Goal: Task Accomplishment & Management: Manage account settings

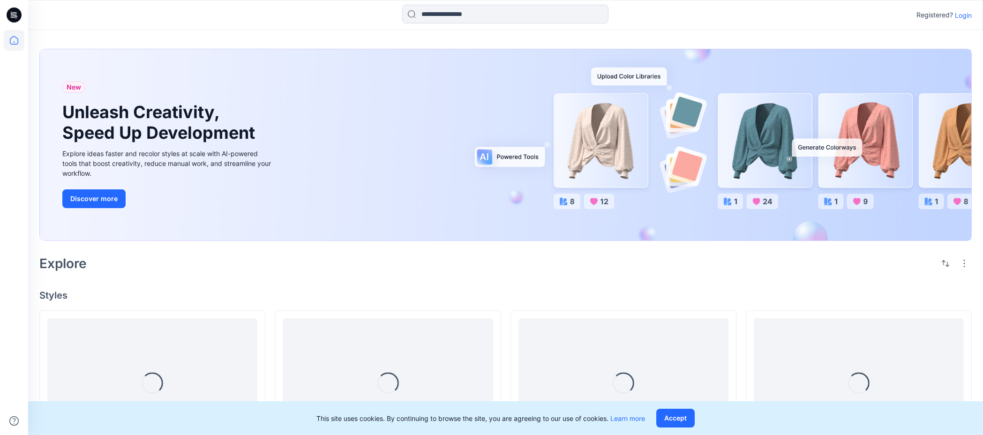
click at [963, 18] on p "Login" at bounding box center [963, 15] width 17 height 10
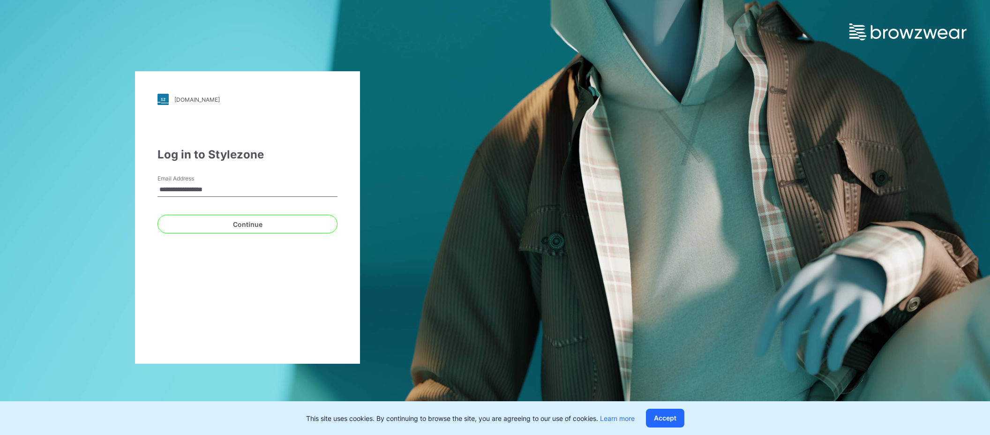
drag, startPoint x: 214, startPoint y: 189, endPoint x: 159, endPoint y: 188, distance: 54.8
click at [159, 188] on input "**********" at bounding box center [247, 190] width 180 height 14
type input "**********"
click at [269, 224] on button "Continue" at bounding box center [247, 224] width 180 height 19
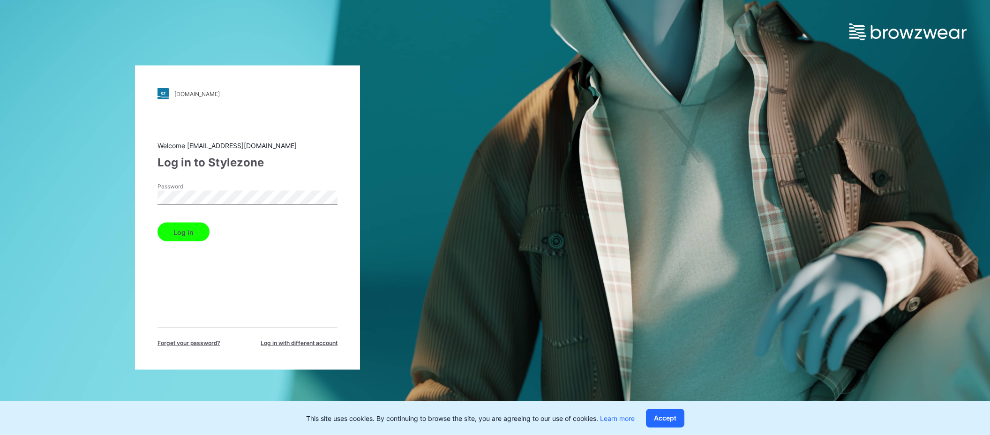
click at [192, 231] on button "Log in" at bounding box center [183, 232] width 52 height 19
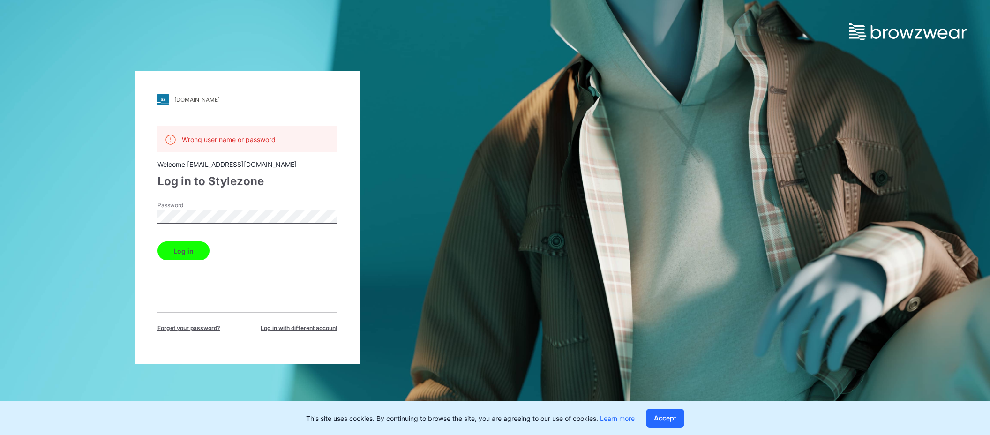
click at [187, 249] on button "Log in" at bounding box center [183, 250] width 52 height 19
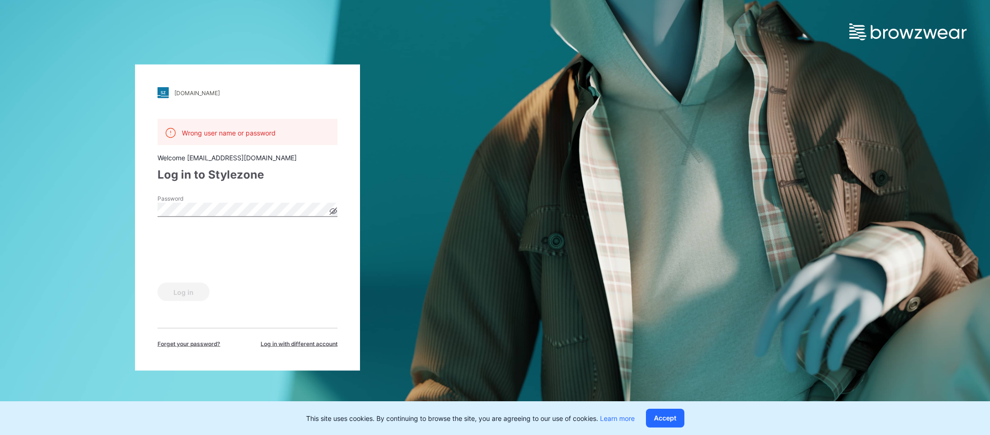
click at [334, 209] on icon at bounding box center [332, 211] width 7 height 7
click at [168, 286] on button "Log in" at bounding box center [183, 292] width 52 height 19
click at [180, 292] on button "Log in" at bounding box center [183, 292] width 52 height 19
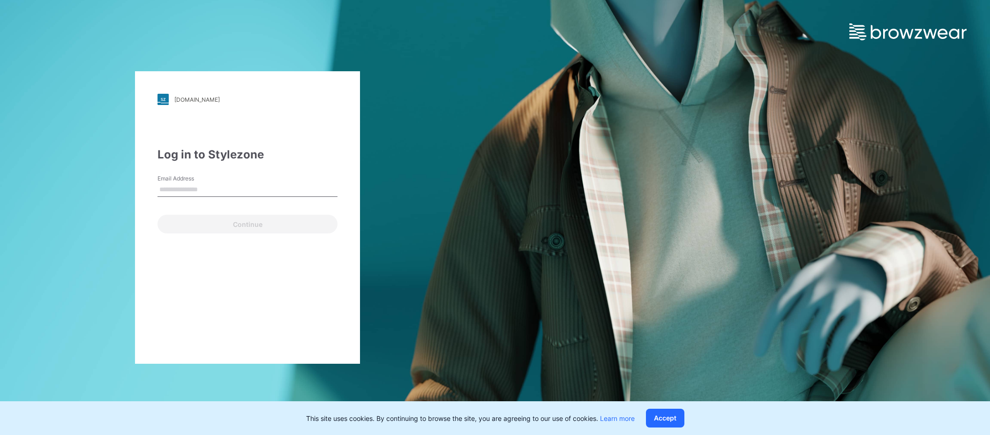
type input "**********"
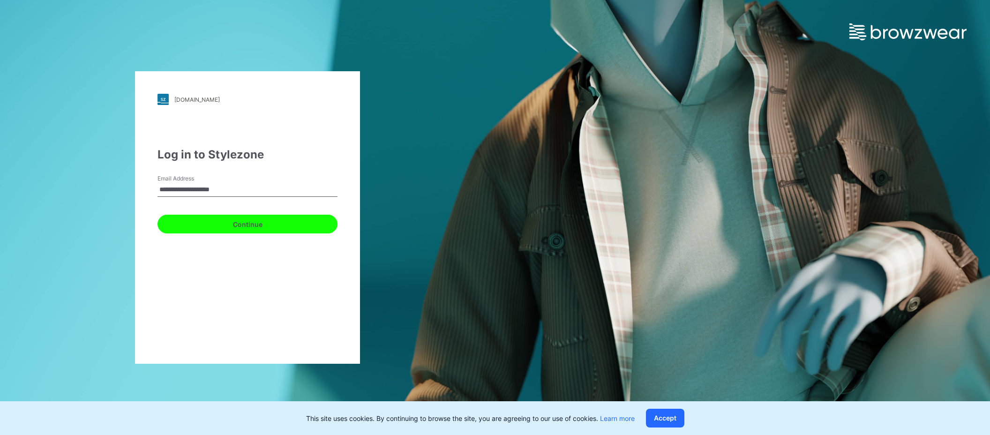
click at [214, 225] on button "Continue" at bounding box center [247, 224] width 180 height 19
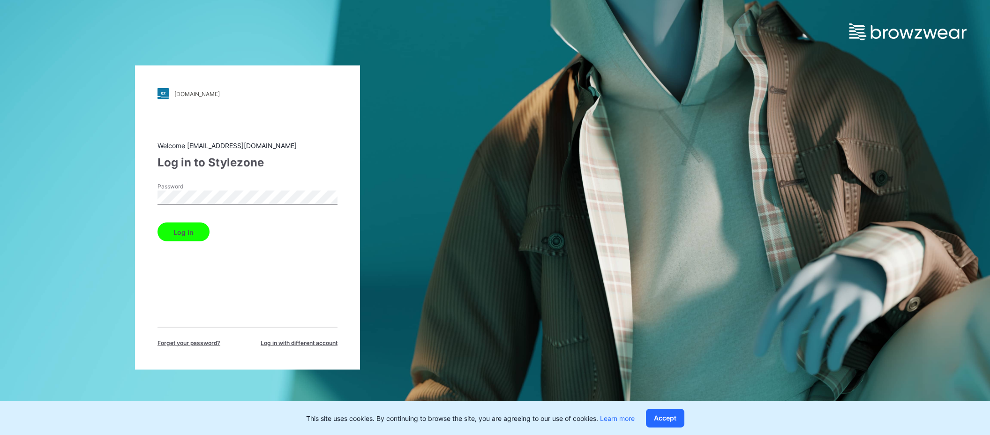
click at [338, 182] on div "ralphlauren.stylezone.com Loading... Welcome support@browzwear.com Log in to St…" at bounding box center [247, 218] width 225 height 304
click at [202, 227] on button "Log in" at bounding box center [183, 232] width 52 height 19
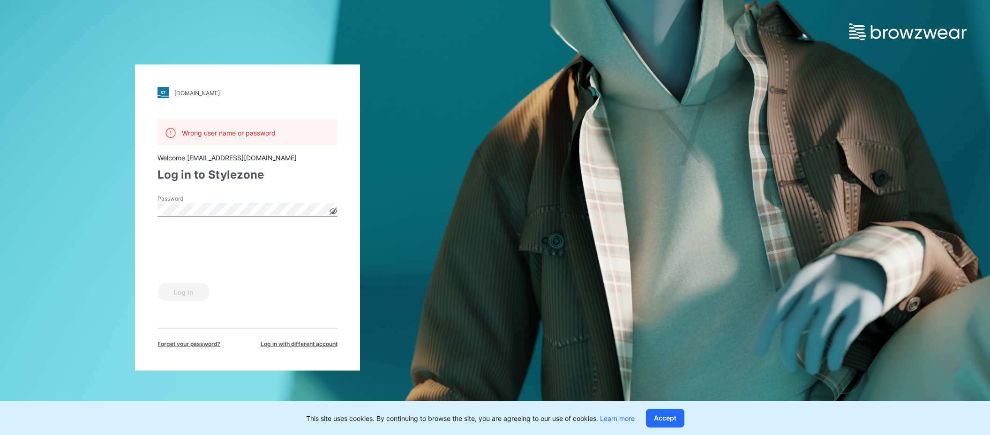
click at [332, 209] on icon at bounding box center [333, 211] width 7 height 5
click at [190, 346] on span "Forget your password?" at bounding box center [188, 344] width 63 height 8
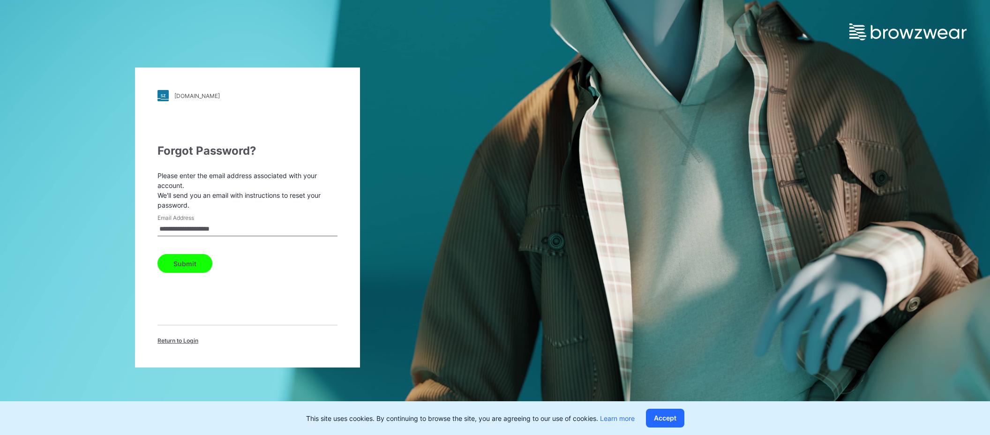
click at [204, 262] on button "Submit" at bounding box center [184, 263] width 55 height 19
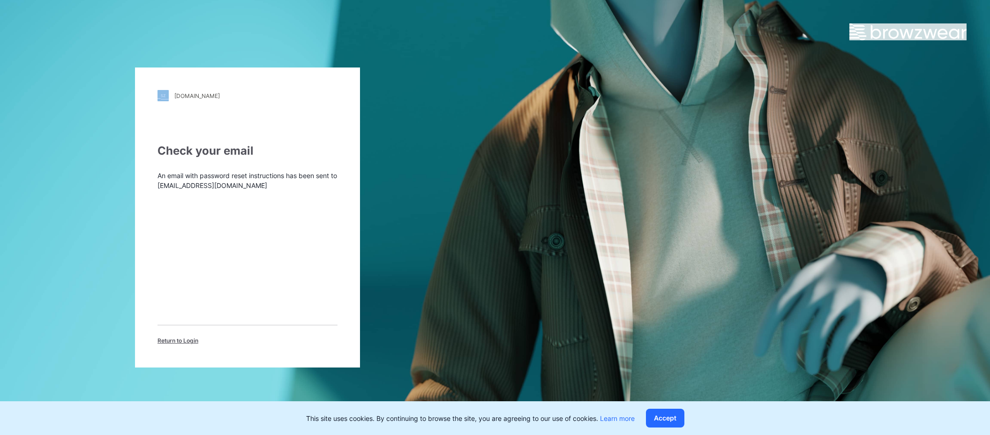
click at [573, 87] on div "ralphlauren.stylezone.com Loading... Check your email An email with password re…" at bounding box center [495, 217] width 990 height 435
click at [177, 341] on span "Return to Login" at bounding box center [177, 341] width 41 height 8
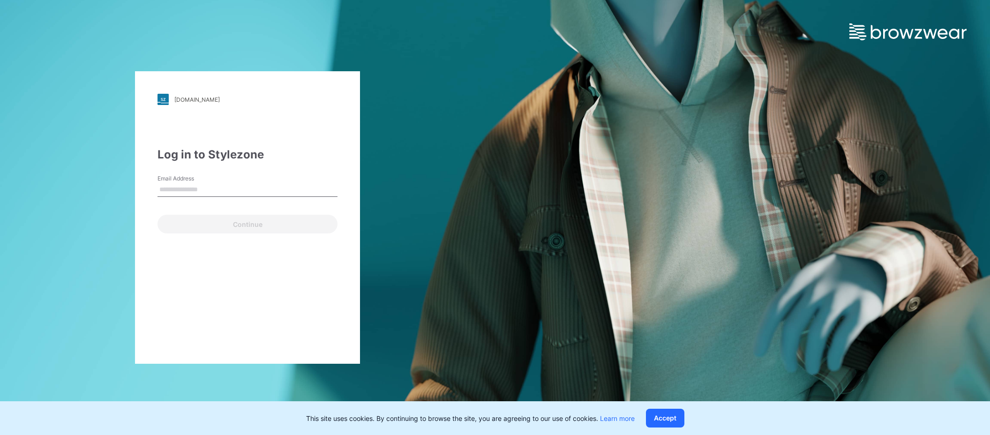
type input "**********"
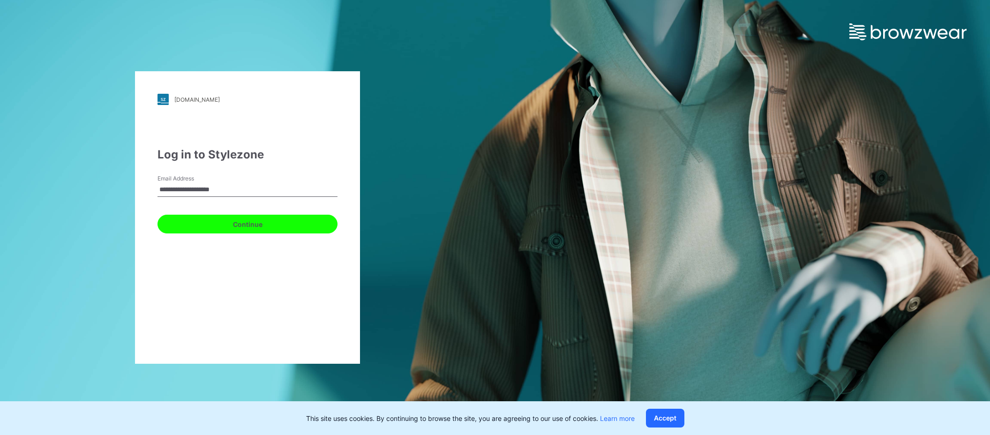
click at [230, 226] on button "Continue" at bounding box center [247, 224] width 180 height 19
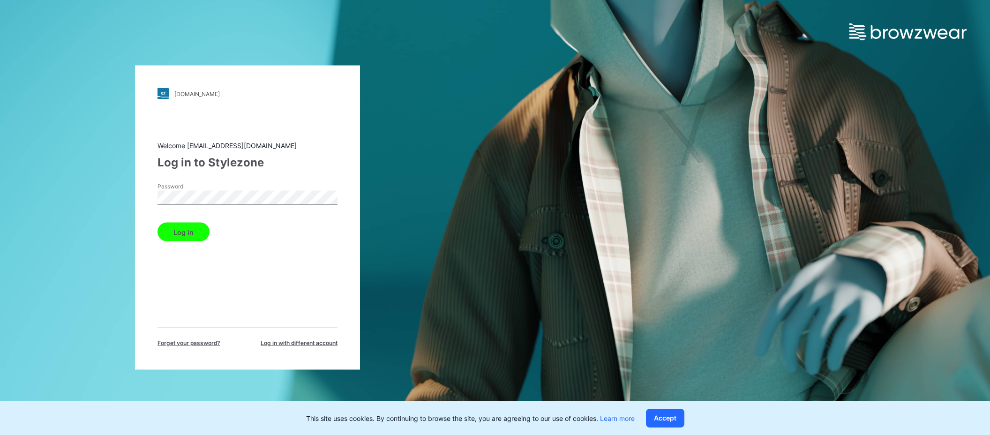
click at [187, 233] on button "Log in" at bounding box center [183, 232] width 52 height 19
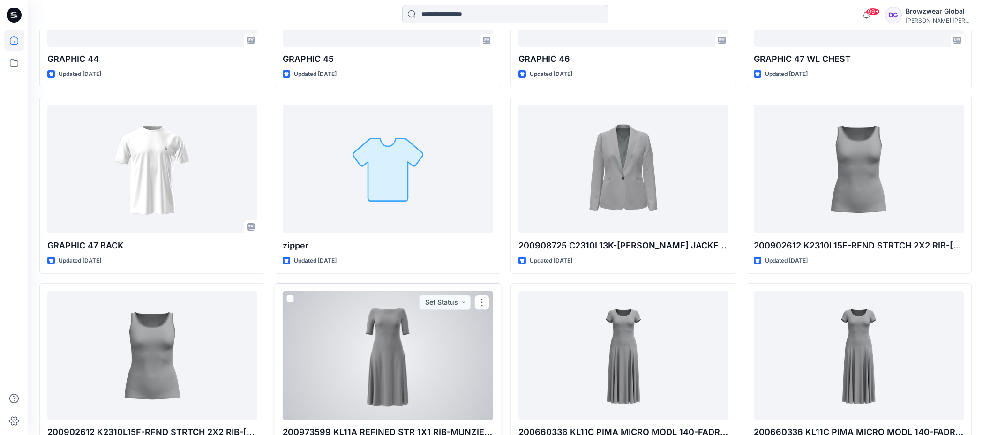
scroll to position [503, 0]
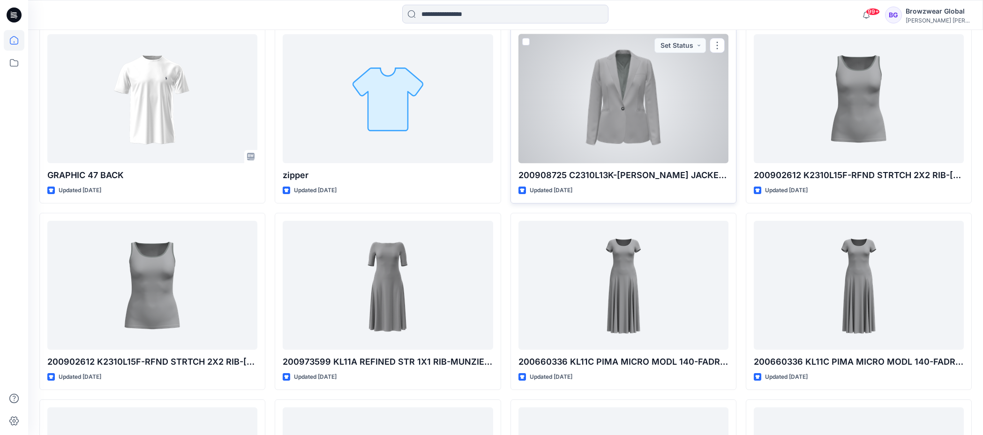
click at [578, 133] on div at bounding box center [623, 98] width 210 height 129
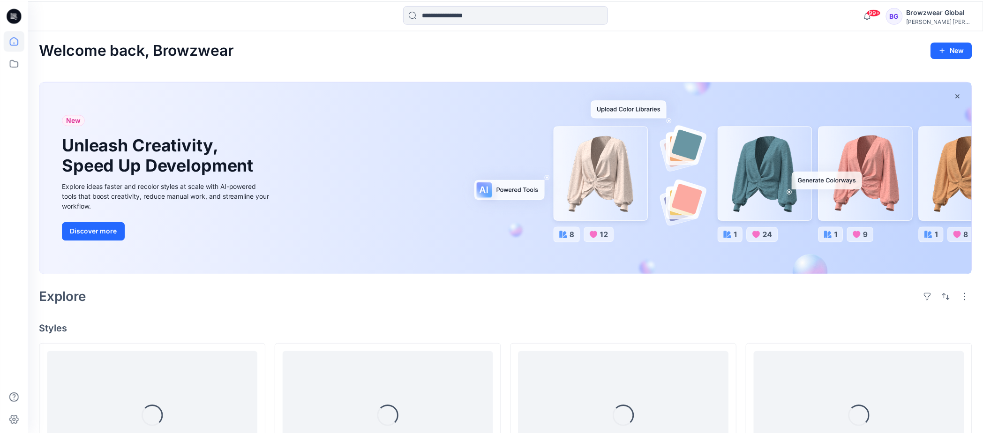
scroll to position [503, 0]
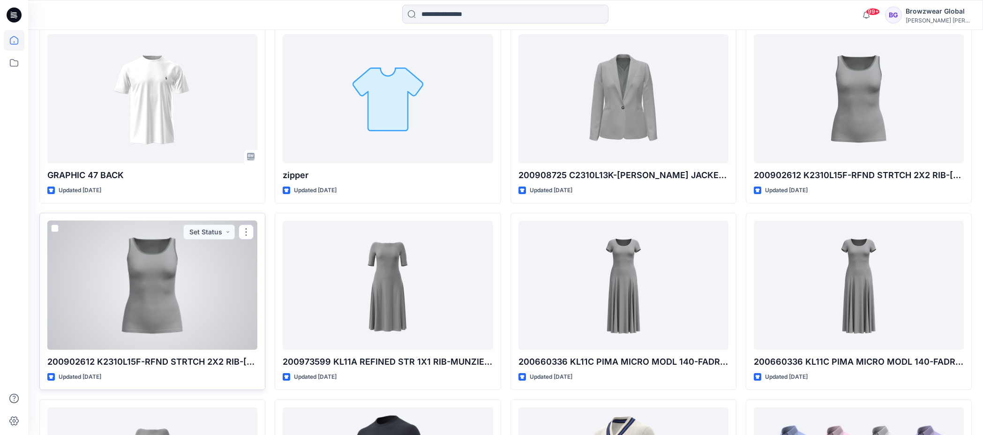
click at [217, 288] on div at bounding box center [152, 285] width 210 height 129
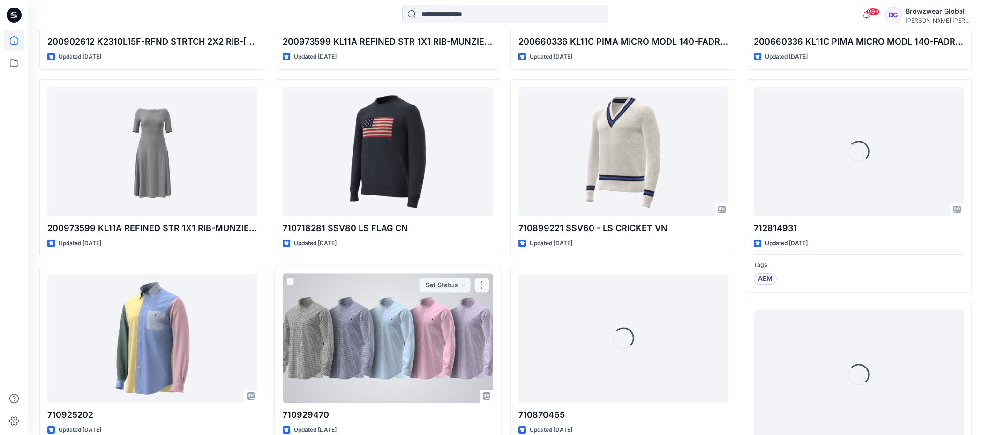
scroll to position [871, 0]
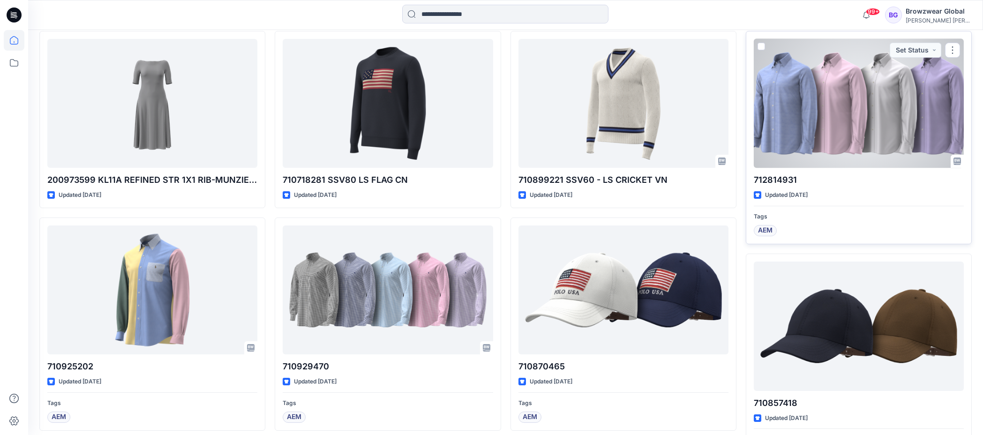
click at [904, 96] on div at bounding box center [859, 103] width 210 height 129
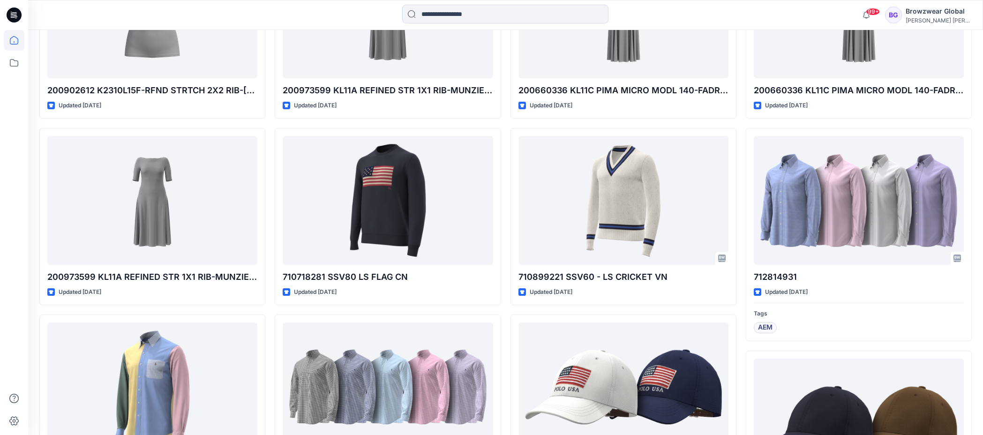
scroll to position [886, 0]
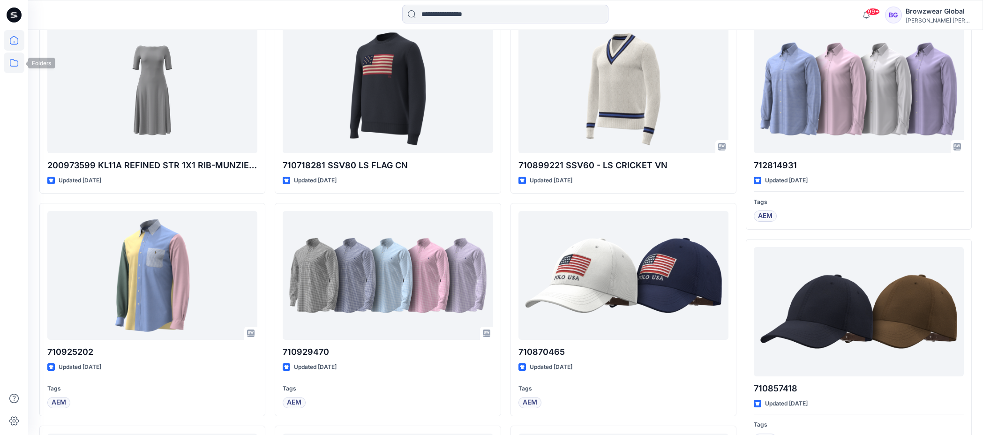
click at [8, 67] on icon at bounding box center [14, 62] width 21 height 21
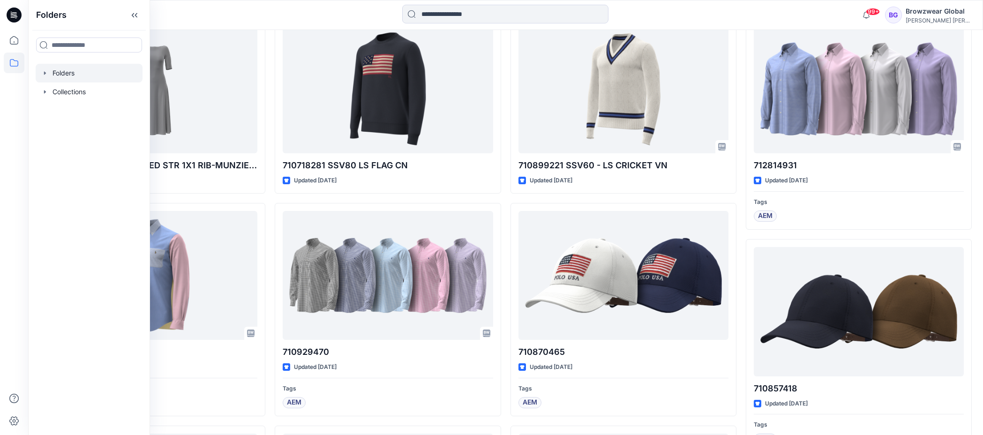
click at [45, 76] on icon "button" at bounding box center [44, 72] width 7 height 7
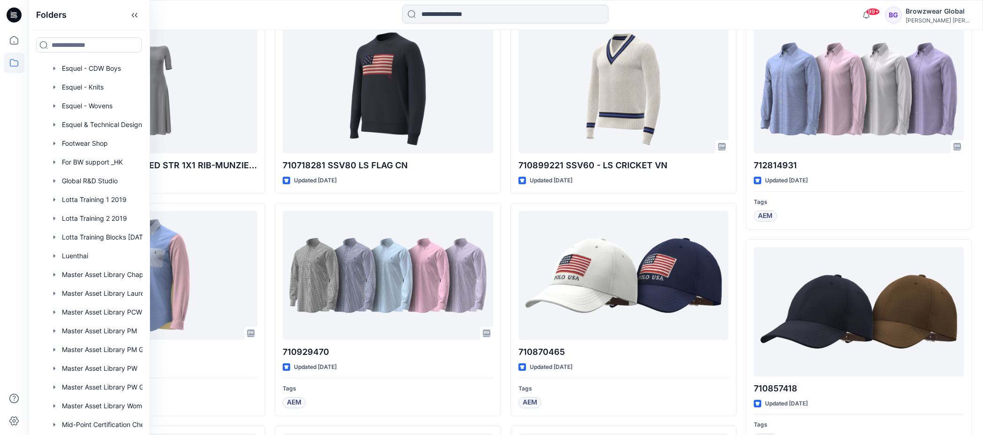
scroll to position [534, 0]
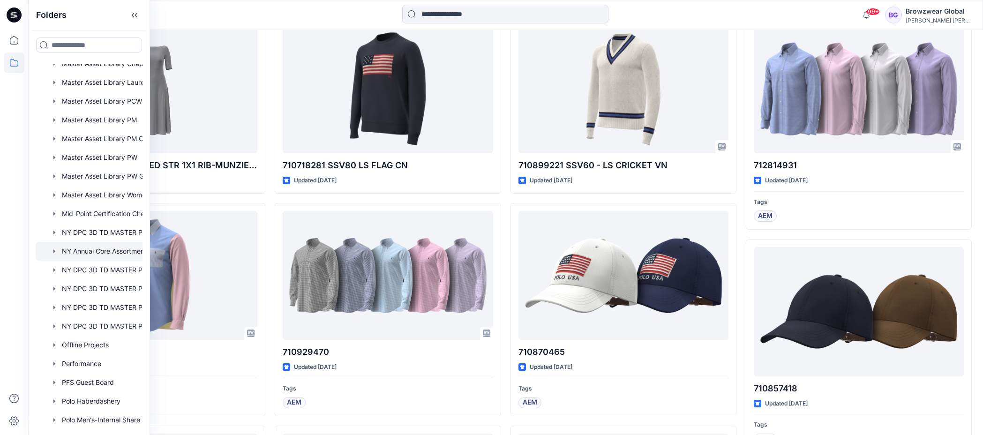
click at [85, 256] on div at bounding box center [101, 251] width 131 height 19
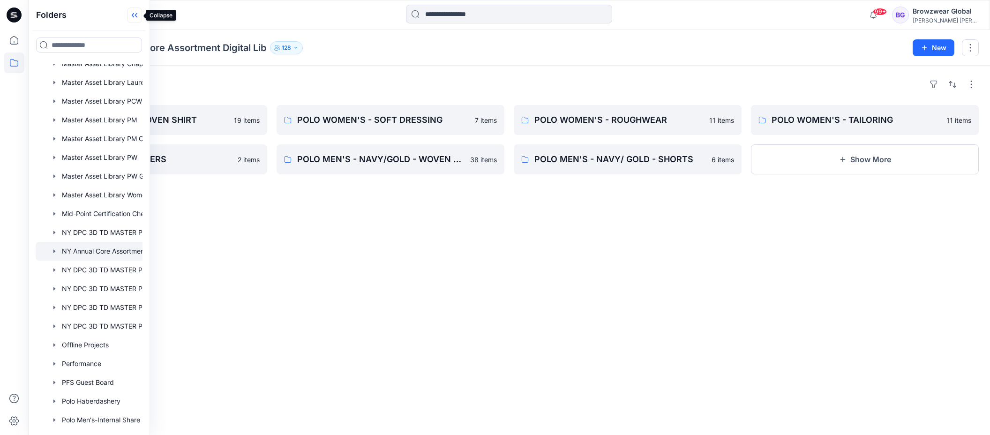
click at [133, 16] on icon at bounding box center [133, 15] width 2 height 5
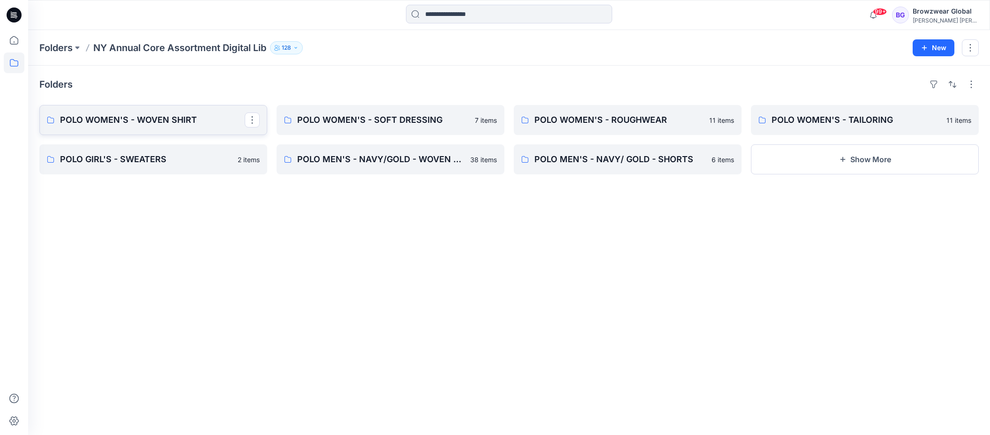
click at [183, 123] on p "POLO WOMEN'S - WOVEN SHIRT" at bounding box center [152, 119] width 185 height 13
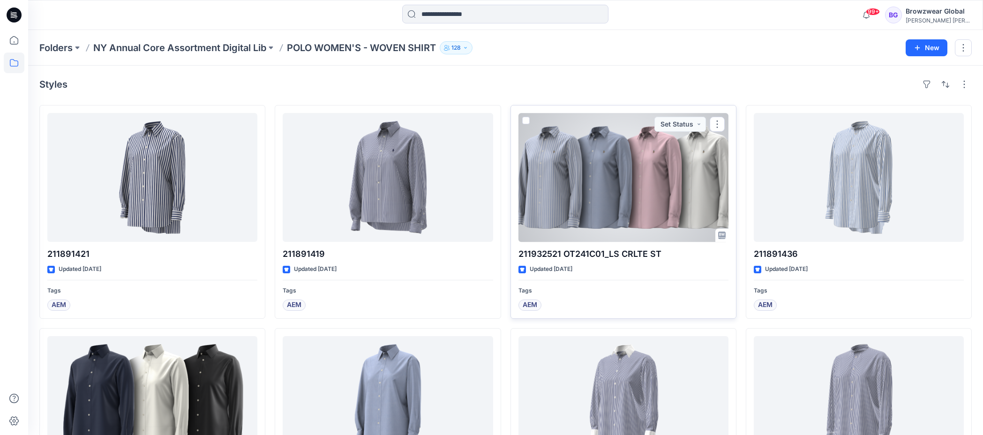
click at [636, 228] on div at bounding box center [623, 177] width 210 height 129
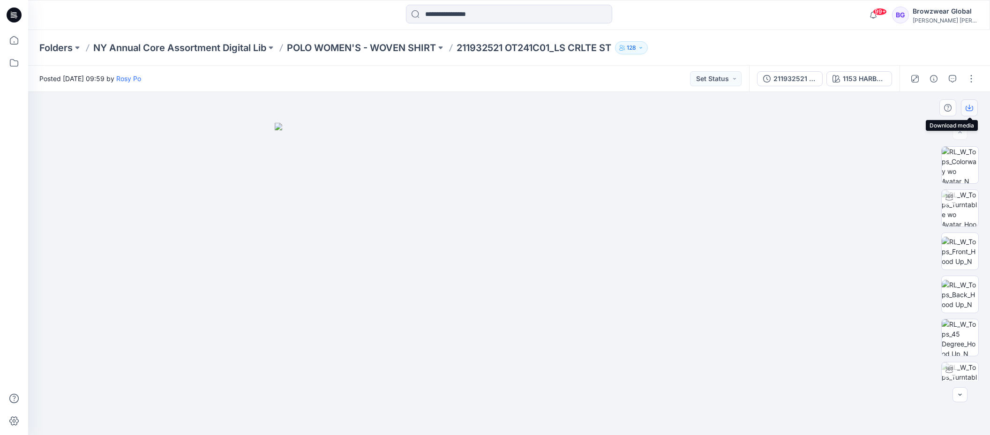
click at [966, 110] on icon "button" at bounding box center [969, 107] width 7 height 7
click at [644, 45] on button "128" at bounding box center [631, 47] width 33 height 13
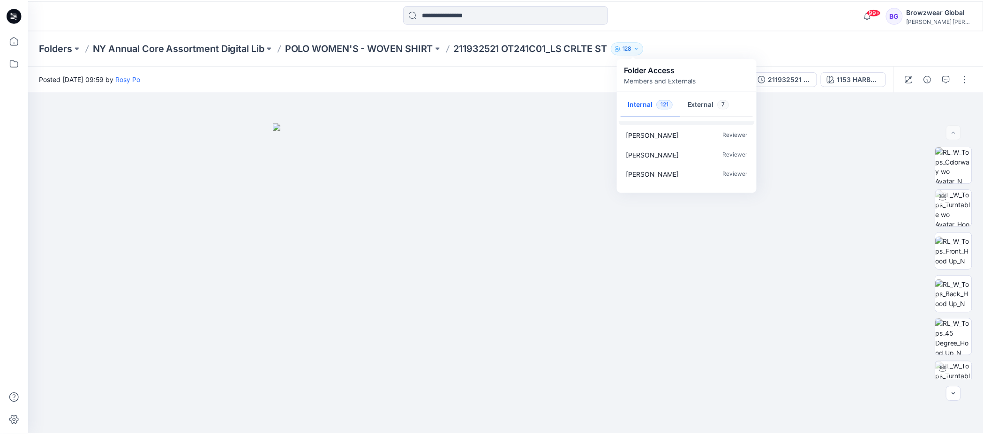
scroll to position [329, 0]
click at [742, 44] on div "Folders NY Annual Core Assortment Digital Lib POLO WOMEN'S - WOVEN SHIRT 211932…" at bounding box center [472, 47] width 866 height 13
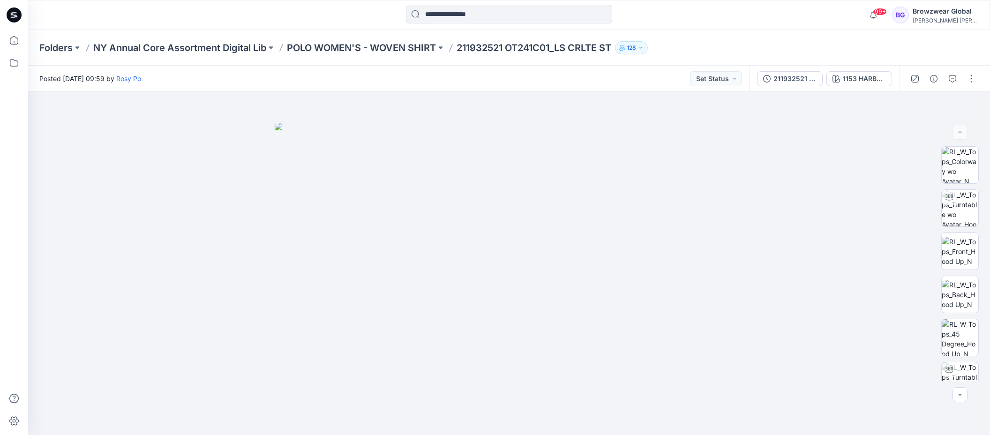
click at [646, 73] on div "Posted [DATE] 09:59 by [PERSON_NAME] Set Status" at bounding box center [388, 79] width 721 height 26
click at [959, 164] on img at bounding box center [960, 165] width 37 height 37
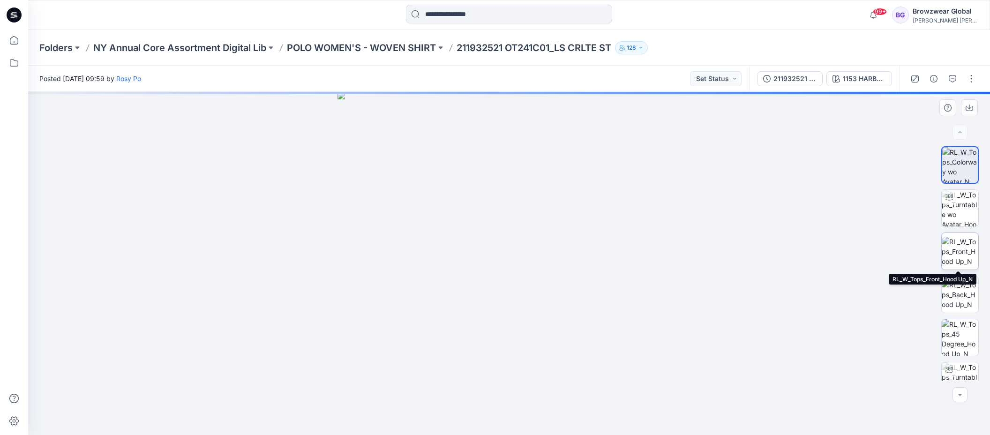
click at [959, 258] on img at bounding box center [960, 252] width 37 height 30
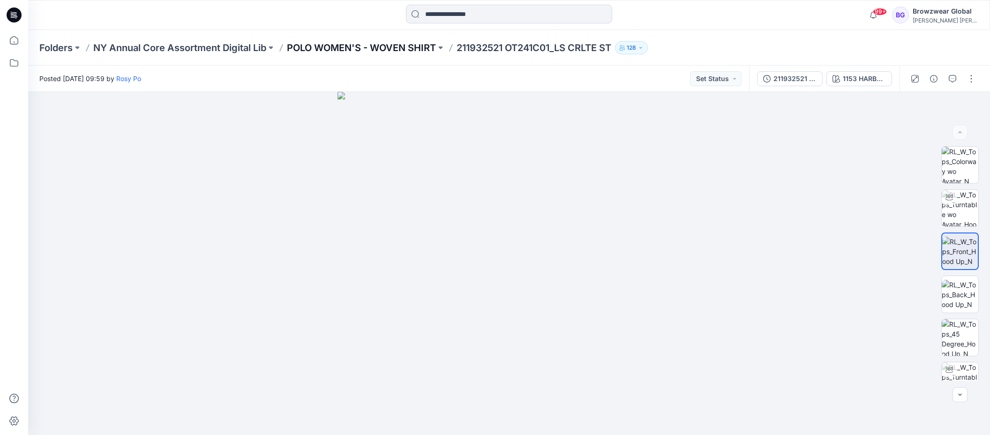
click at [403, 48] on p "POLO WOMEN'S - WOVEN SHIRT" at bounding box center [361, 47] width 149 height 13
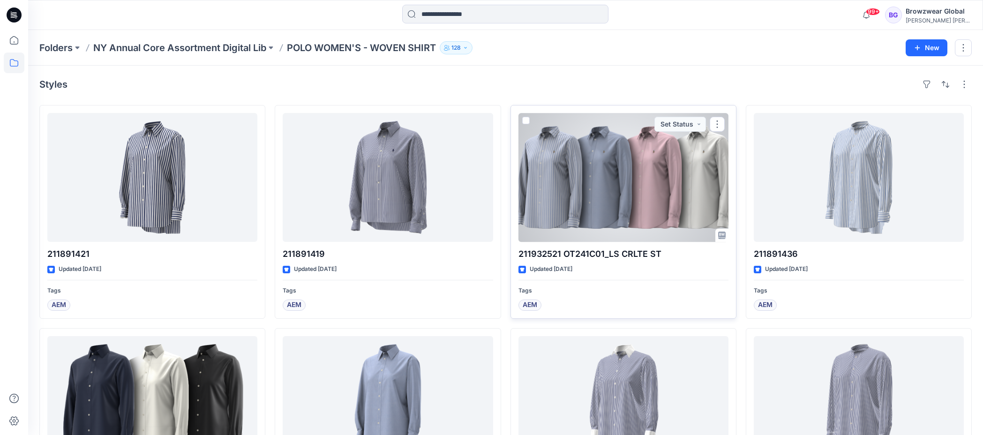
click at [554, 215] on div at bounding box center [623, 177] width 210 height 129
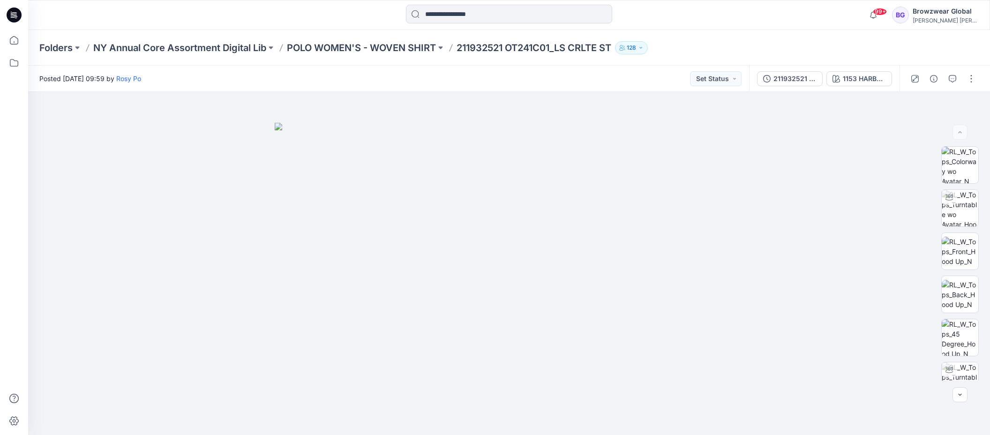
click at [943, 13] on div "Browzwear Global" at bounding box center [946, 11] width 66 height 11
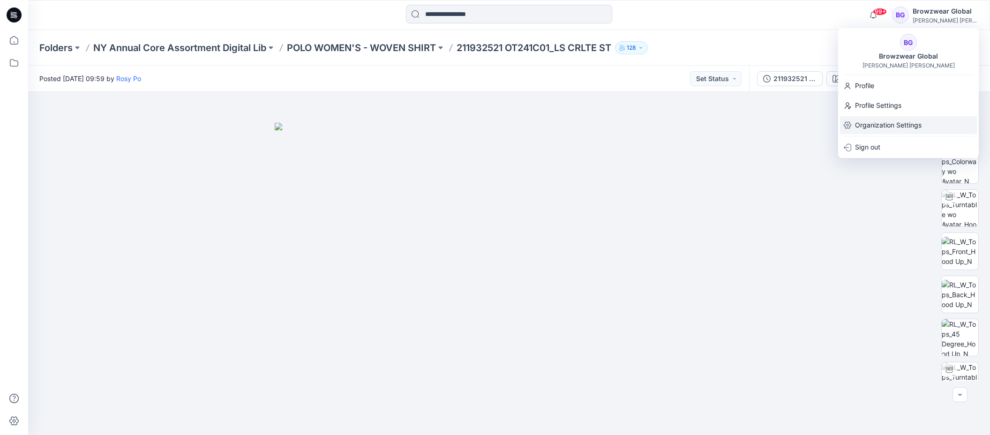
click at [882, 123] on p "Organization Settings" at bounding box center [888, 125] width 67 height 18
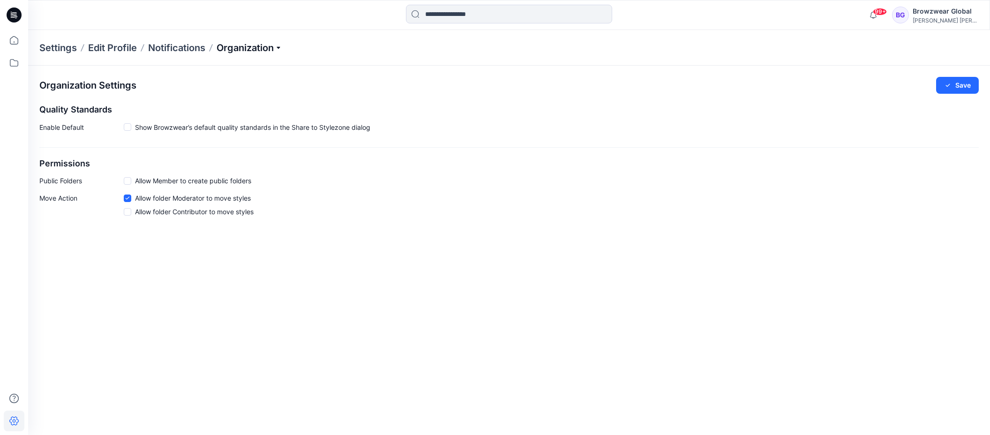
click at [226, 49] on p "Organization" at bounding box center [250, 47] width 66 height 13
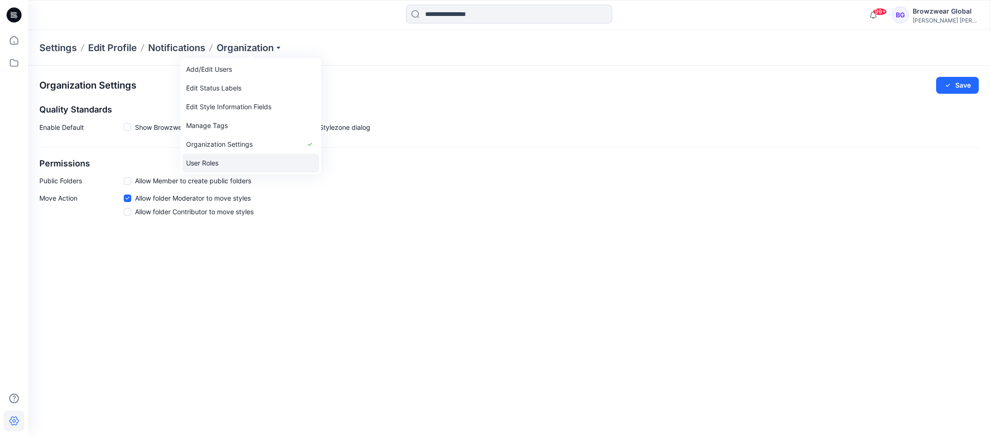
click at [227, 157] on link "User Roles" at bounding box center [250, 163] width 137 height 19
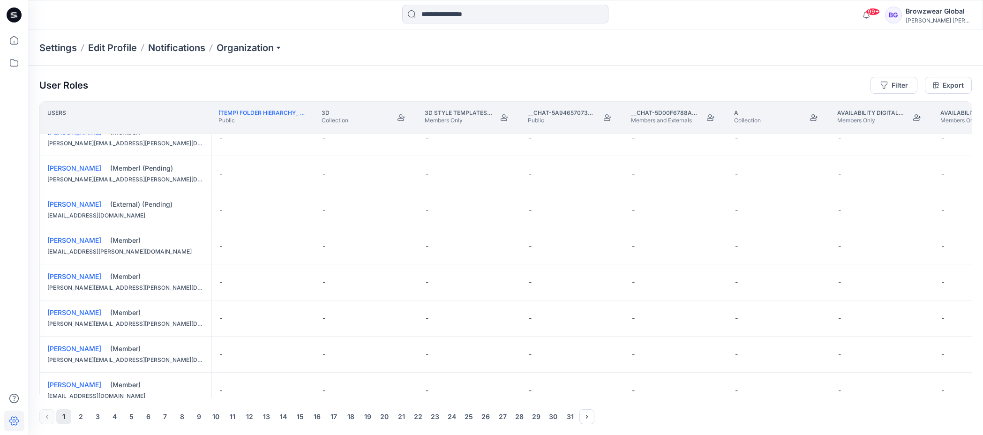
scroll to position [651, 0]
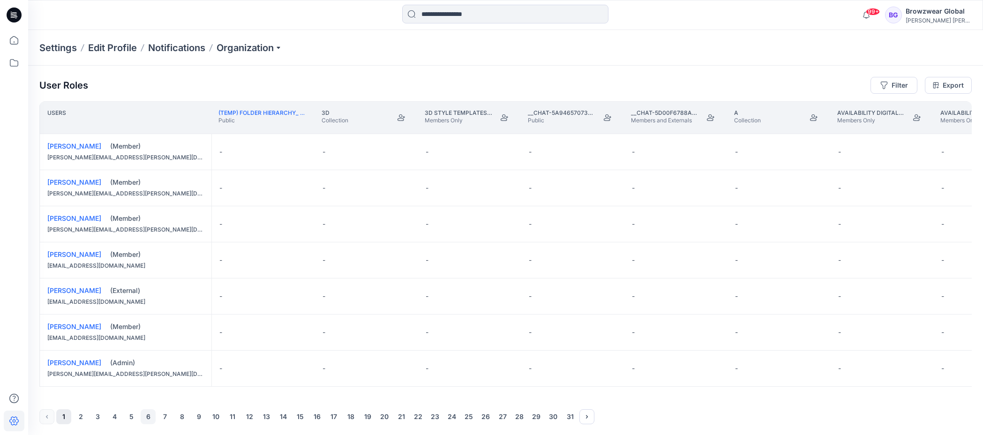
click at [150, 416] on button "6" at bounding box center [148, 416] width 15 height 15
click at [219, 417] on button "10" at bounding box center [215, 416] width 15 height 15
click at [252, 418] on button "12" at bounding box center [249, 416] width 15 height 15
click at [288, 420] on button "14" at bounding box center [283, 416] width 15 height 15
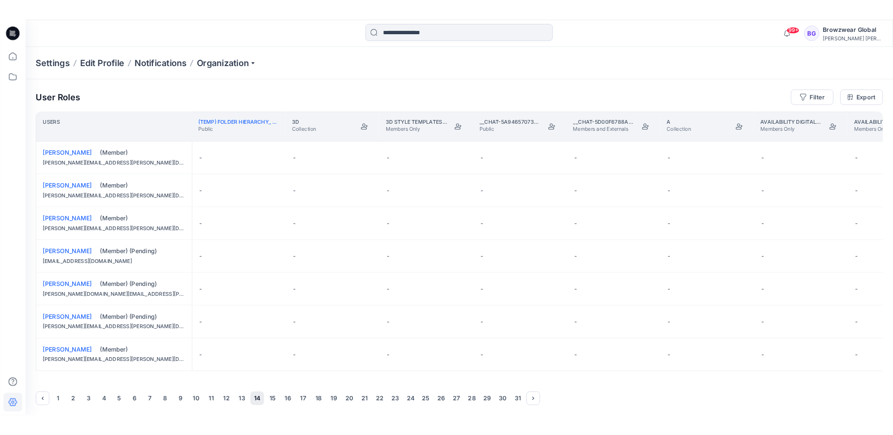
scroll to position [0, 0]
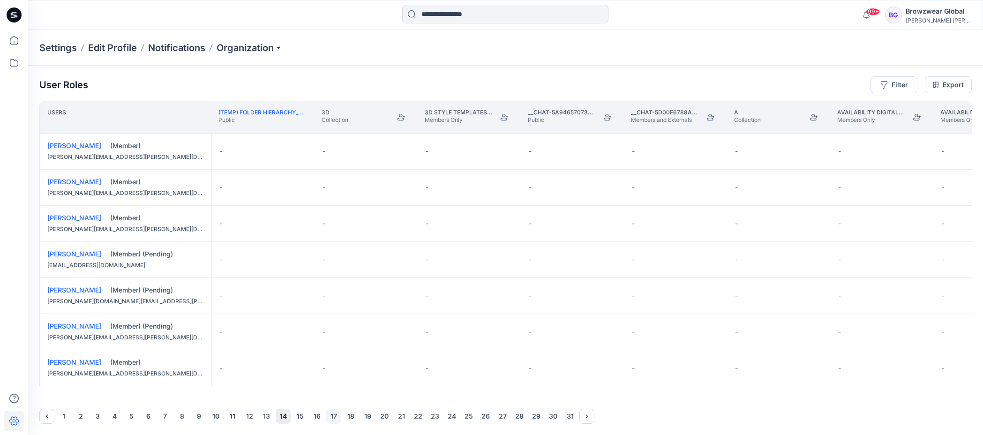
click at [329, 412] on button "17" at bounding box center [333, 416] width 15 height 15
click at [354, 418] on button "18" at bounding box center [350, 416] width 15 height 15
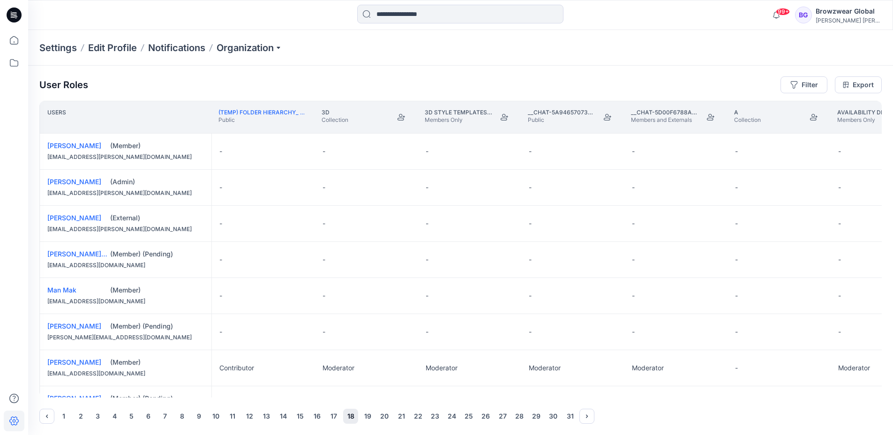
click at [833, 9] on div "Browzwear Global" at bounding box center [849, 11] width 66 height 11
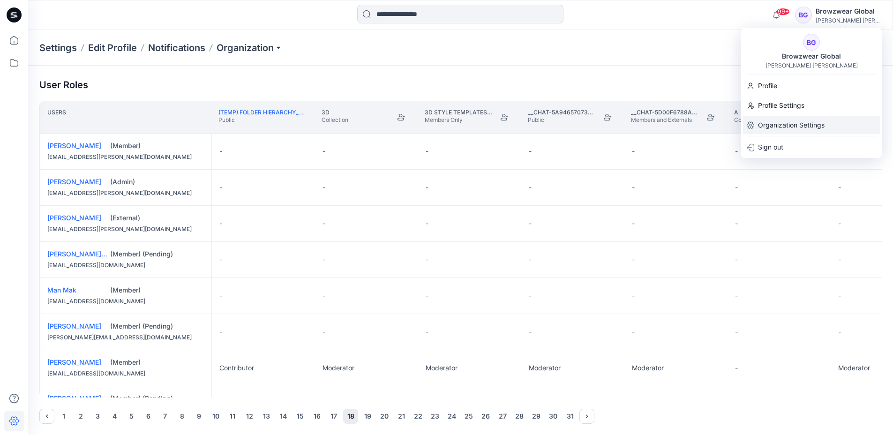
click at [791, 123] on p "Organization Settings" at bounding box center [791, 125] width 67 height 18
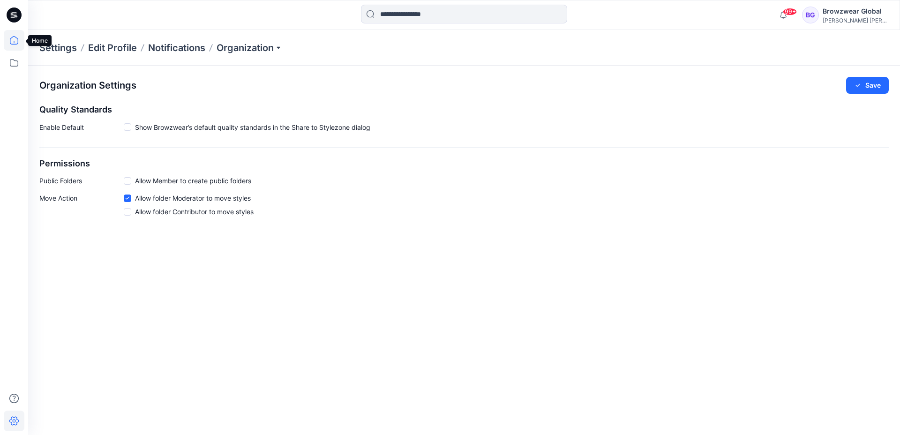
click at [4, 45] on icon at bounding box center [14, 40] width 21 height 21
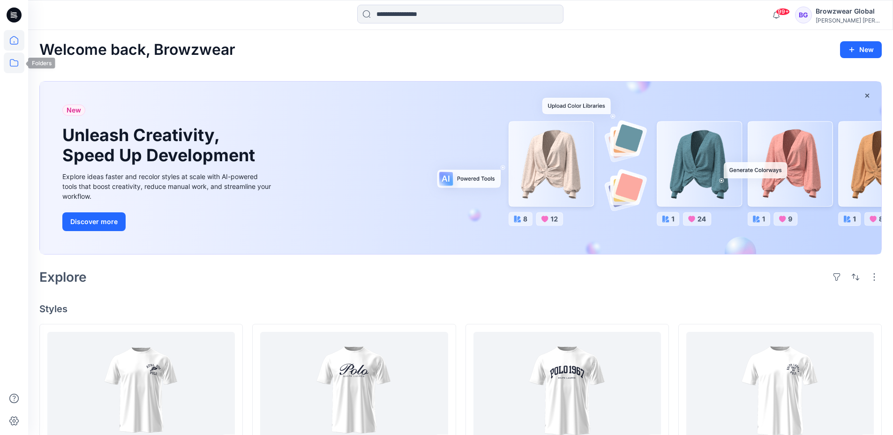
click at [18, 65] on icon at bounding box center [14, 62] width 8 height 7
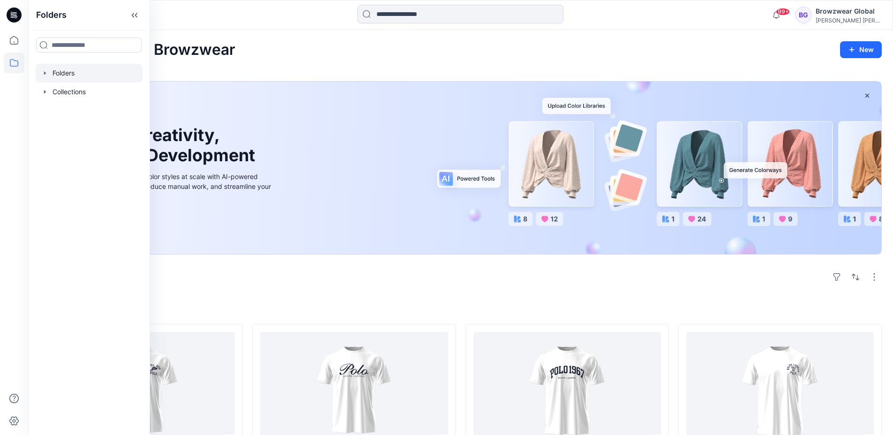
click at [38, 73] on div at bounding box center [89, 73] width 107 height 19
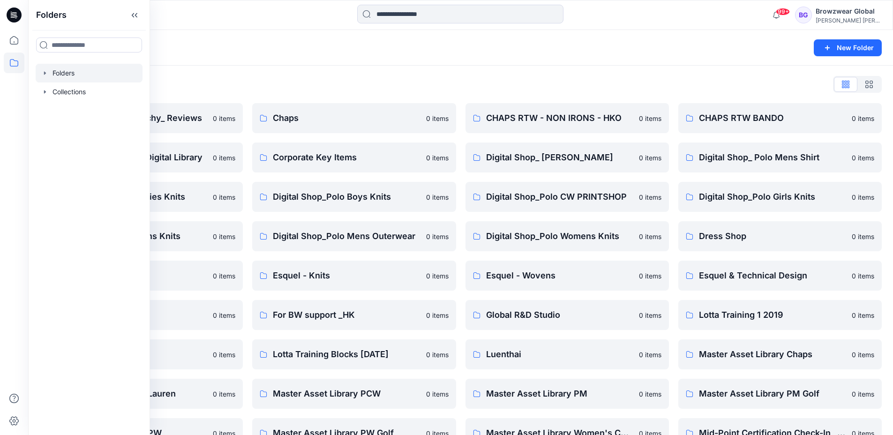
click at [47, 75] on icon "button" at bounding box center [44, 72] width 7 height 7
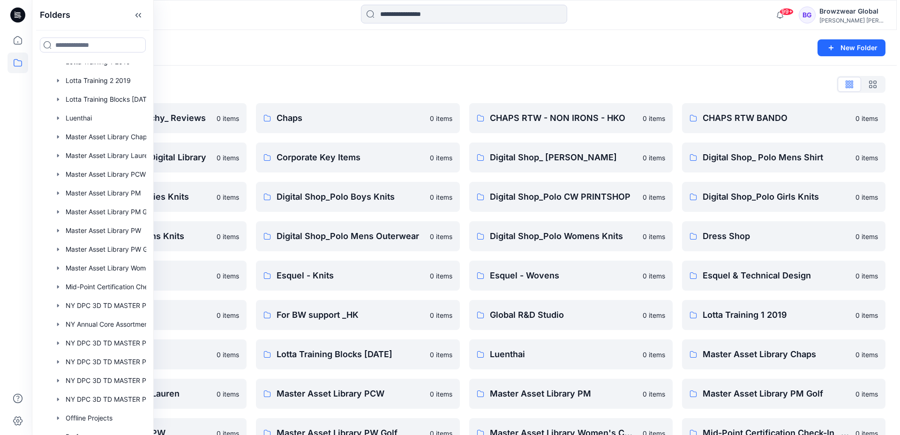
scroll to position [554, 0]
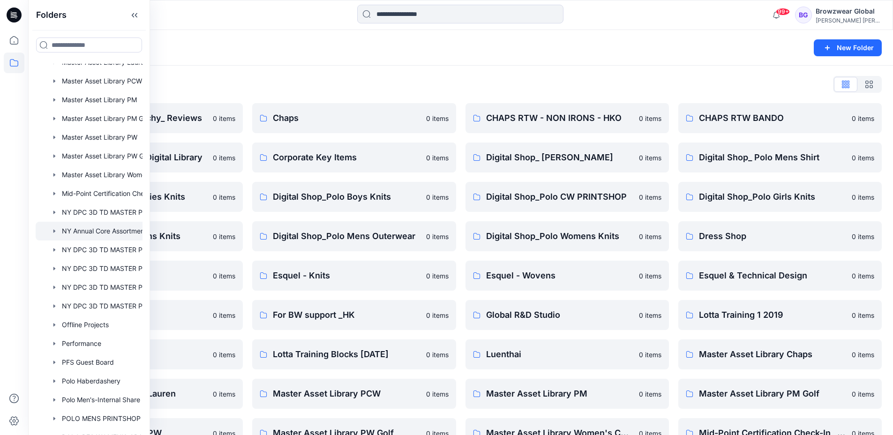
click at [78, 225] on div at bounding box center [101, 231] width 131 height 19
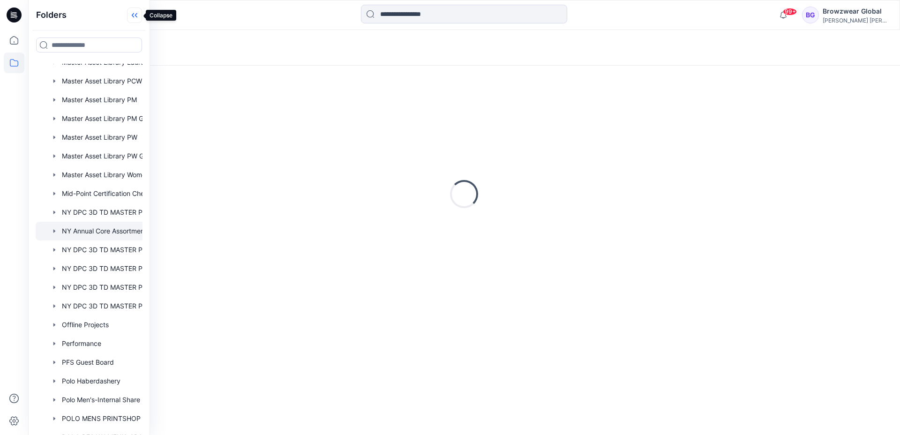
click at [140, 20] on icon at bounding box center [134, 14] width 15 height 15
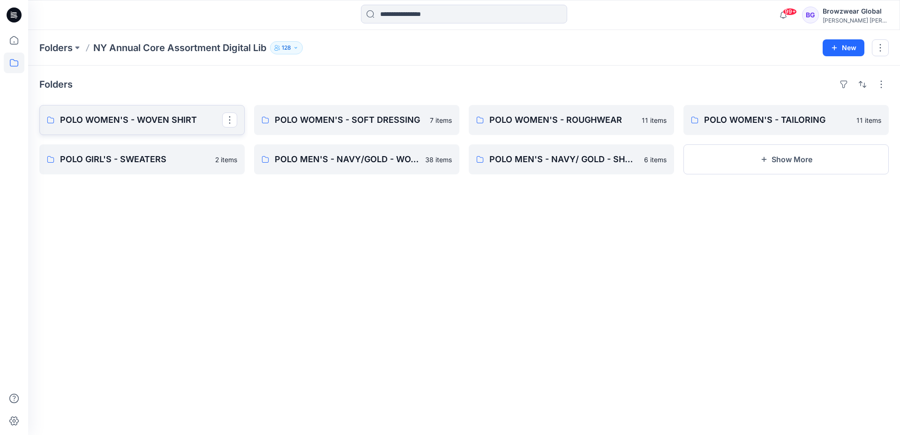
click at [172, 124] on p "POLO WOMEN'S - WOVEN SHIRT" at bounding box center [141, 119] width 162 height 13
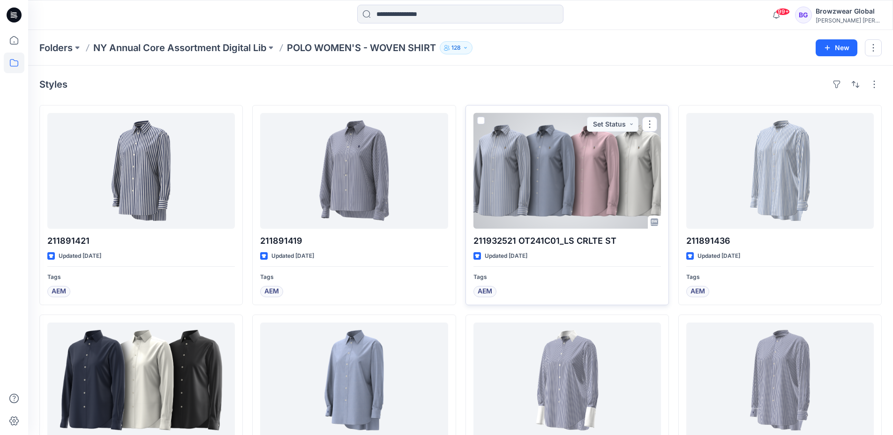
click at [498, 185] on div at bounding box center [566, 171] width 187 height 116
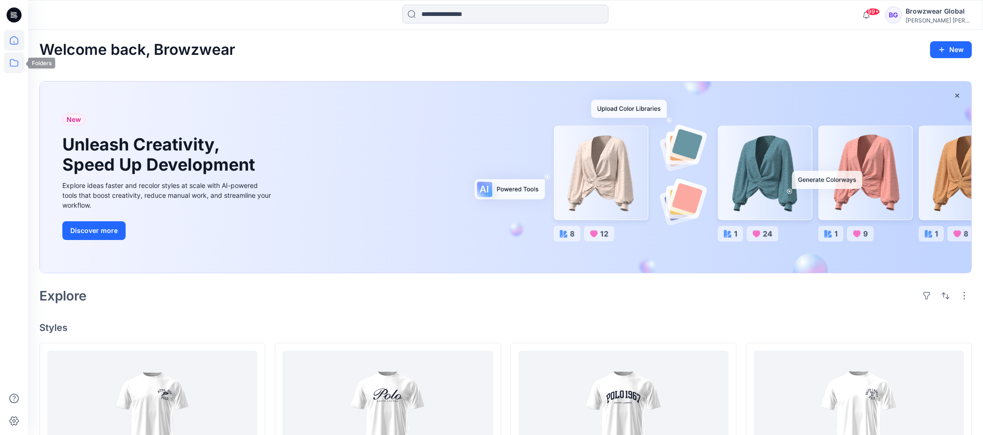
click at [19, 65] on icon at bounding box center [14, 62] width 21 height 21
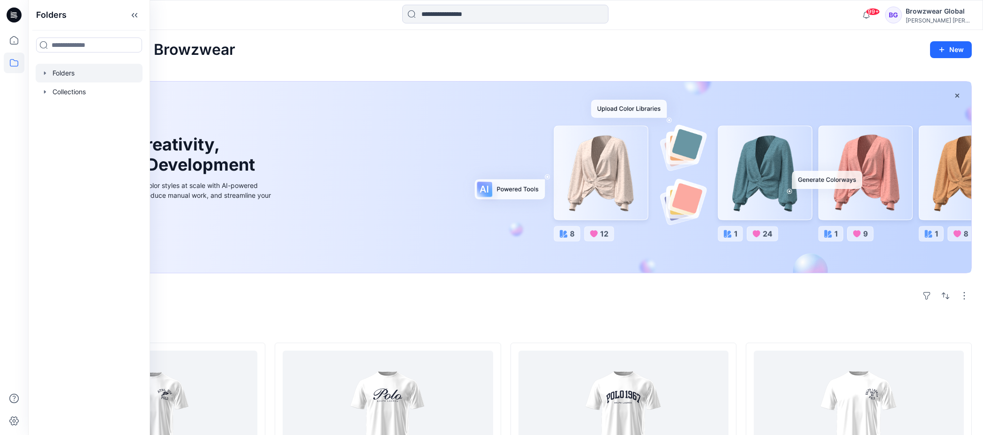
click at [70, 78] on div at bounding box center [89, 73] width 107 height 19
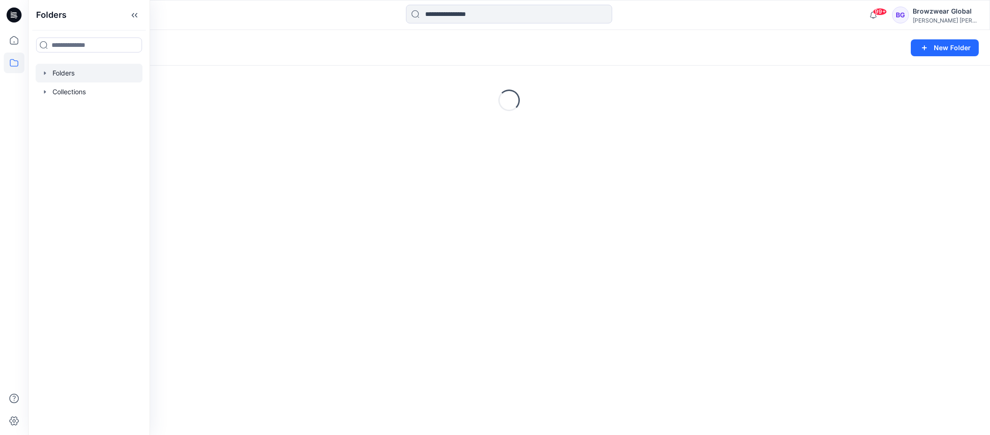
click at [45, 74] on icon "button" at bounding box center [44, 72] width 7 height 7
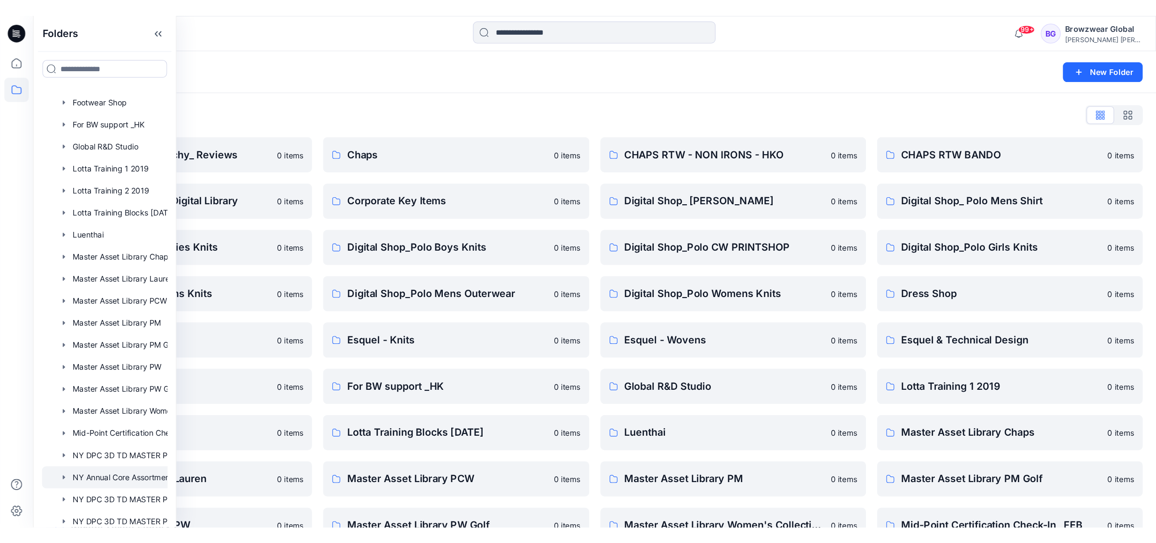
scroll to position [405, 0]
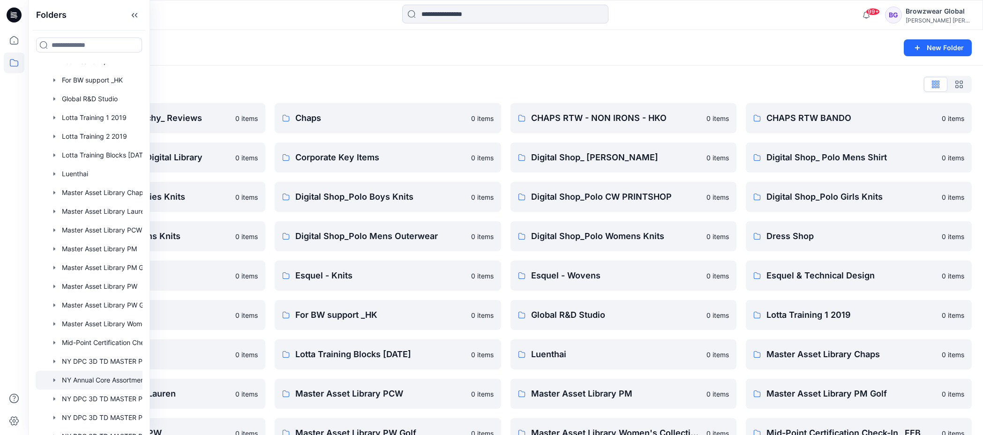
click at [84, 385] on div at bounding box center [101, 380] width 131 height 19
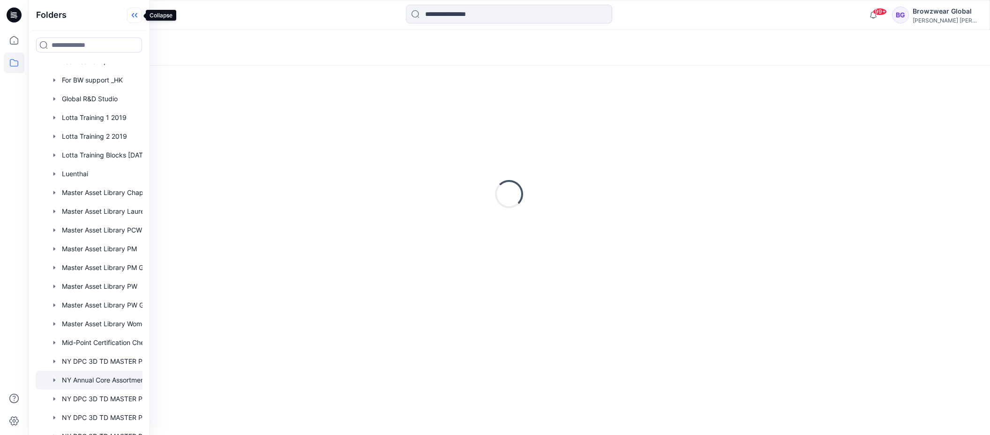
click at [140, 17] on icon at bounding box center [134, 14] width 15 height 15
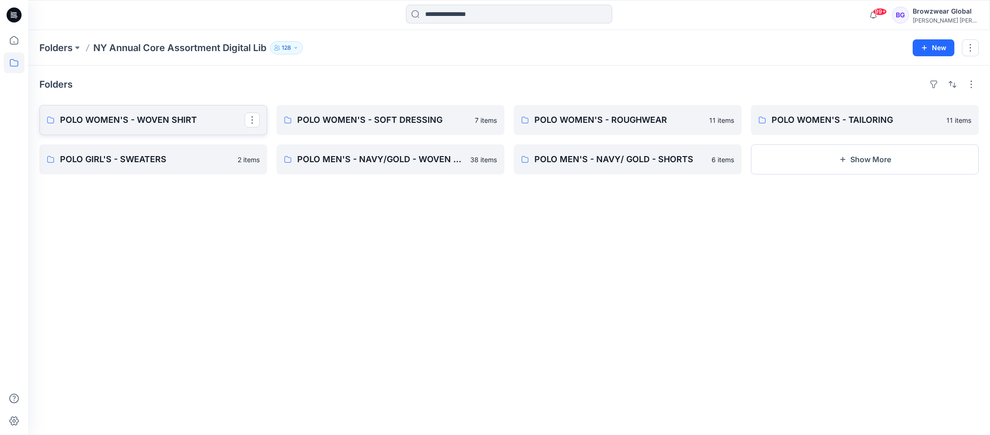
click at [163, 126] on p "POLO WOMEN'S - WOVEN SHIRT" at bounding box center [152, 119] width 185 height 13
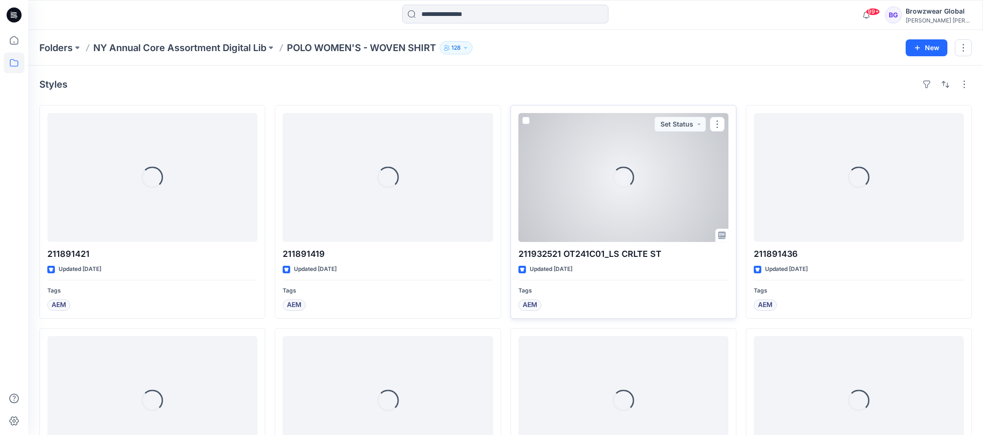
click at [641, 225] on div "Loading..." at bounding box center [623, 177] width 210 height 129
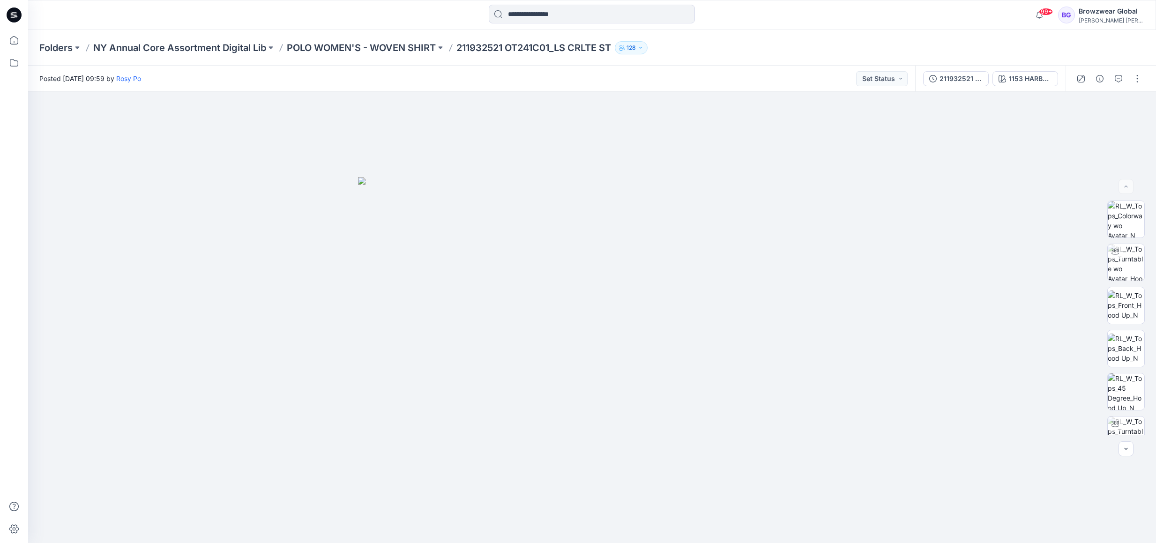
click at [648, 41] on button "128" at bounding box center [631, 47] width 33 height 13
click at [703, 102] on button "External 7" at bounding box center [713, 105] width 57 height 24
click at [656, 106] on button "Internal 121" at bounding box center [655, 105] width 60 height 24
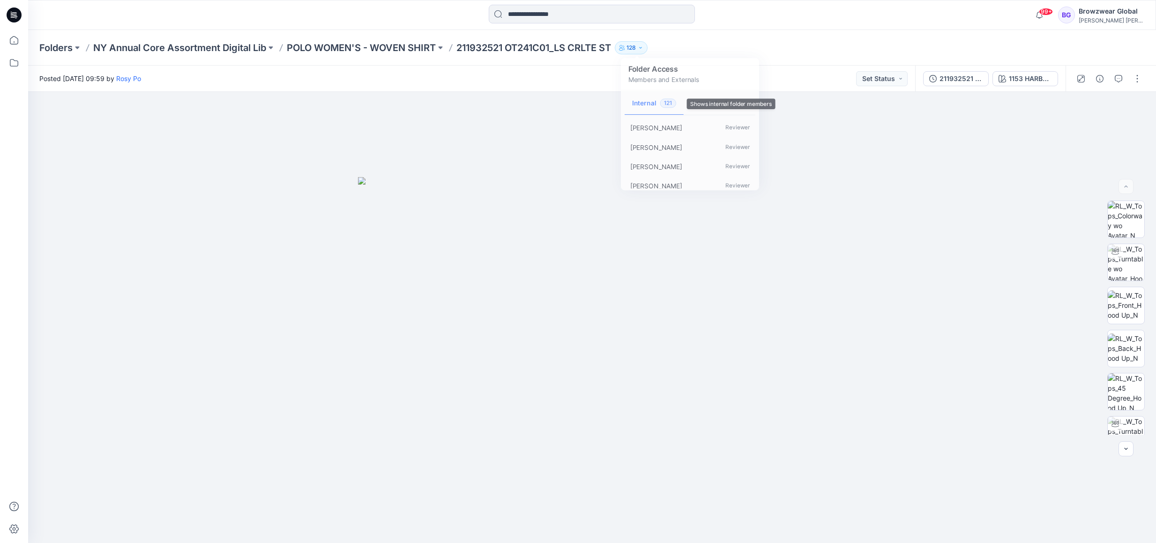
click at [371, 80] on div "Posted [DATE] 09:59 by [PERSON_NAME] Set Status" at bounding box center [471, 79] width 887 height 26
